Goal: Task Accomplishment & Management: Manage account settings

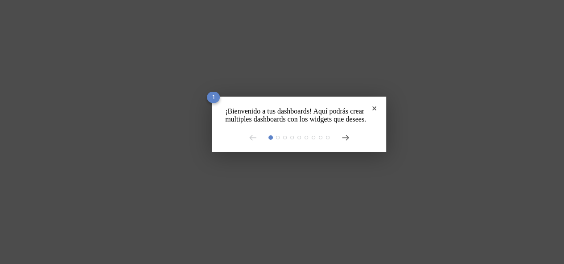
click at [18, 35] on rect at bounding box center [285, 132] width 571 height 264
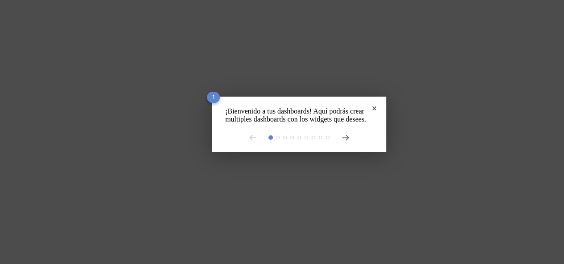
click at [350, 106] on div "¡Bienvenido a tus dashboards! Aquí podrás crear multiples dashboards con los wi…" at bounding box center [299, 124] width 174 height 55
click at [372, 107] on icon "Close" at bounding box center [374, 109] width 4 height 4
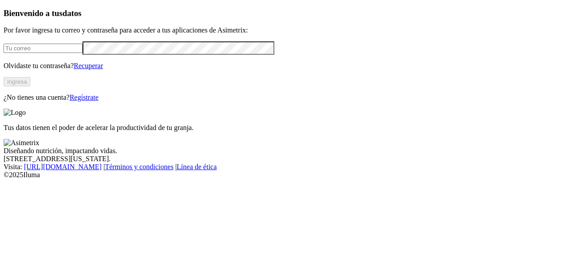
click at [340, 109] on div "Tus datos tienen el poder de acelerar la productividad de tu granja." at bounding box center [286, 120] width 564 height 23
